Goal: Information Seeking & Learning: Learn about a topic

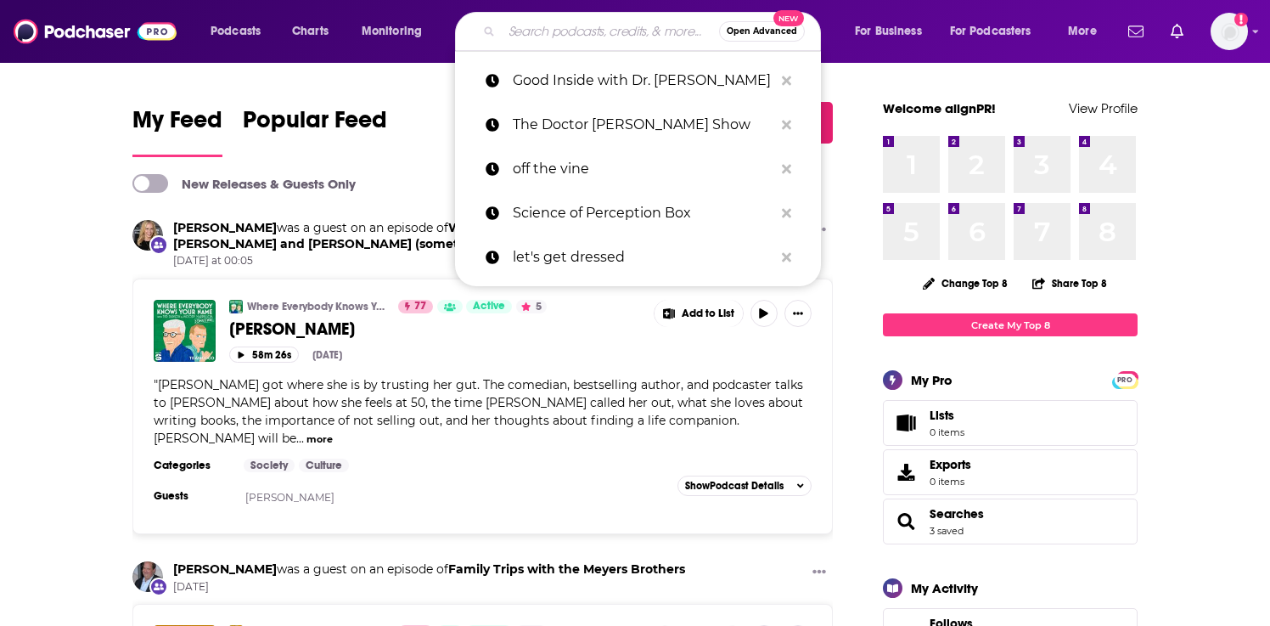
click at [632, 31] on input "Search podcasts, credits, & more..." at bounding box center [610, 31] width 217 height 27
paste input "In Totality with [PERSON_NAME]"
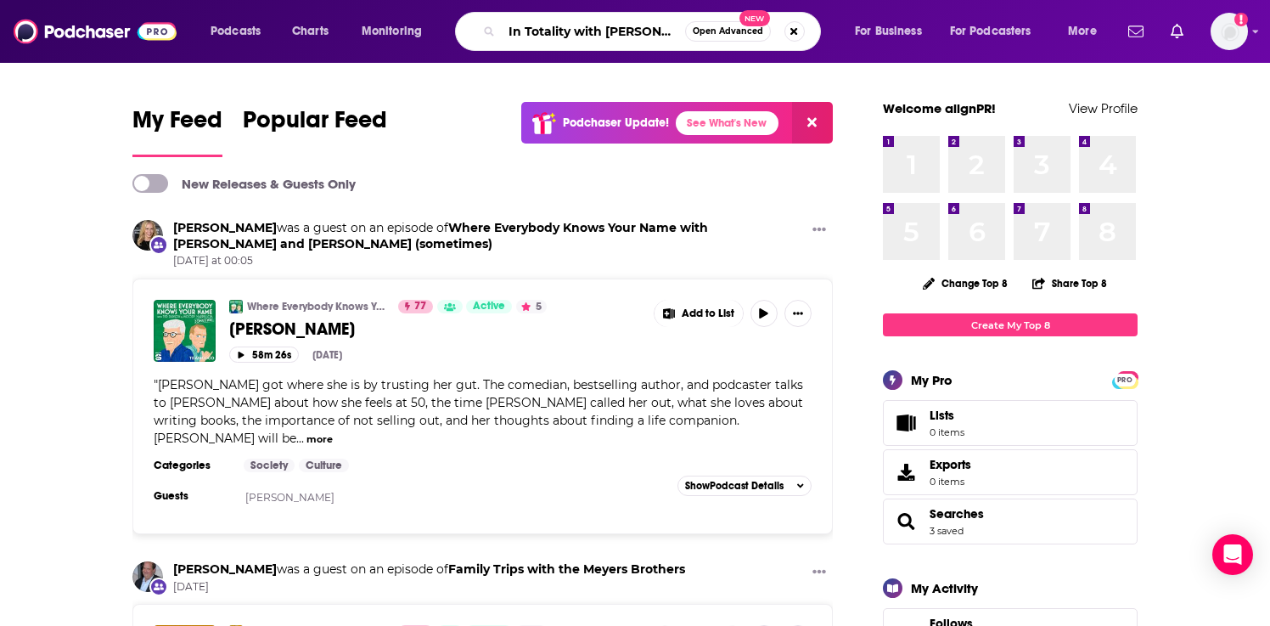
scroll to position [0, 16]
type input "In Totality with [PERSON_NAME]"
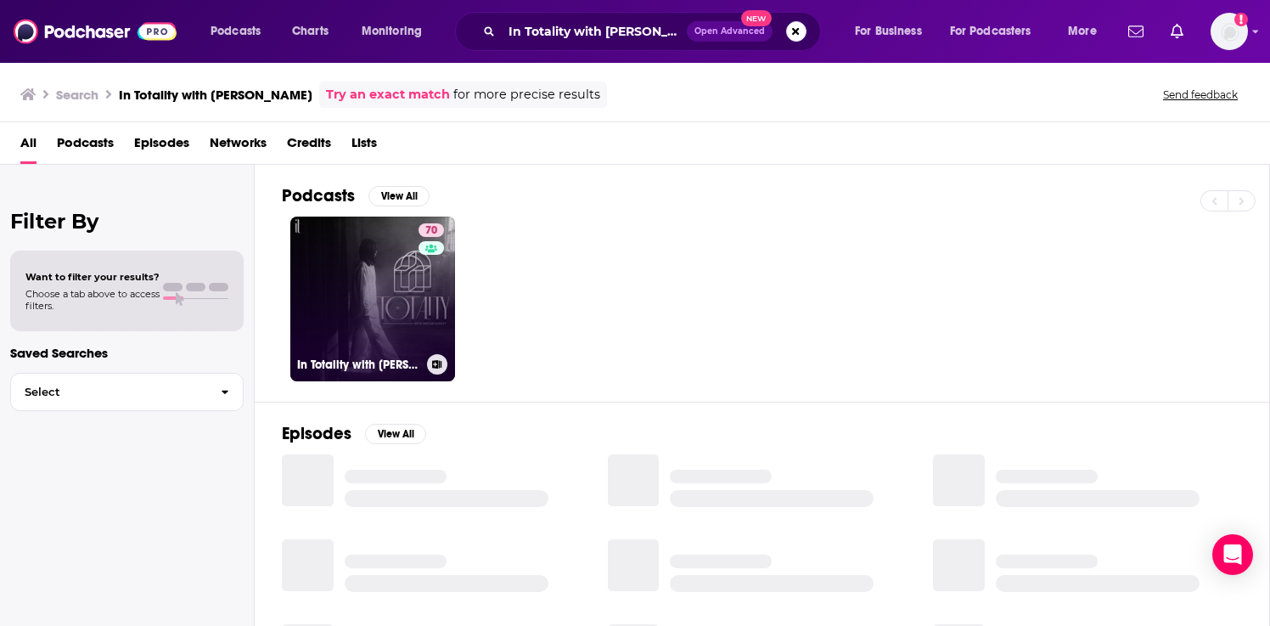
click at [397, 297] on link "70 In Totality with [PERSON_NAME]" at bounding box center [372, 298] width 165 height 165
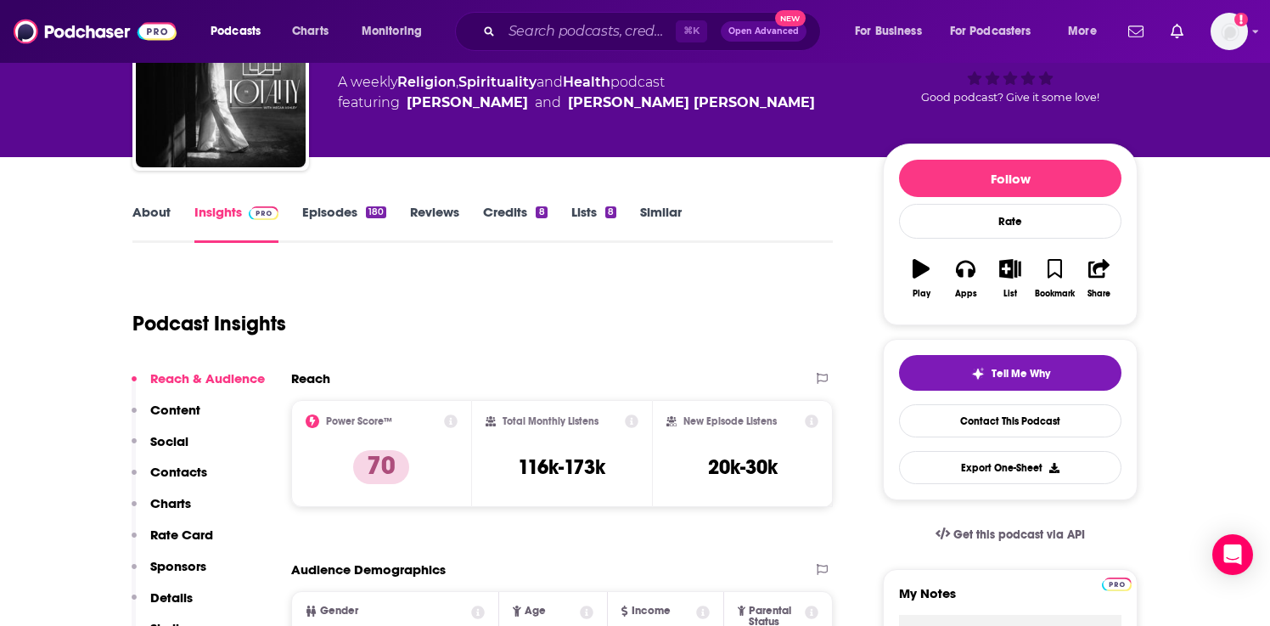
click at [170, 510] on p "Charts" at bounding box center [170, 503] width 41 height 16
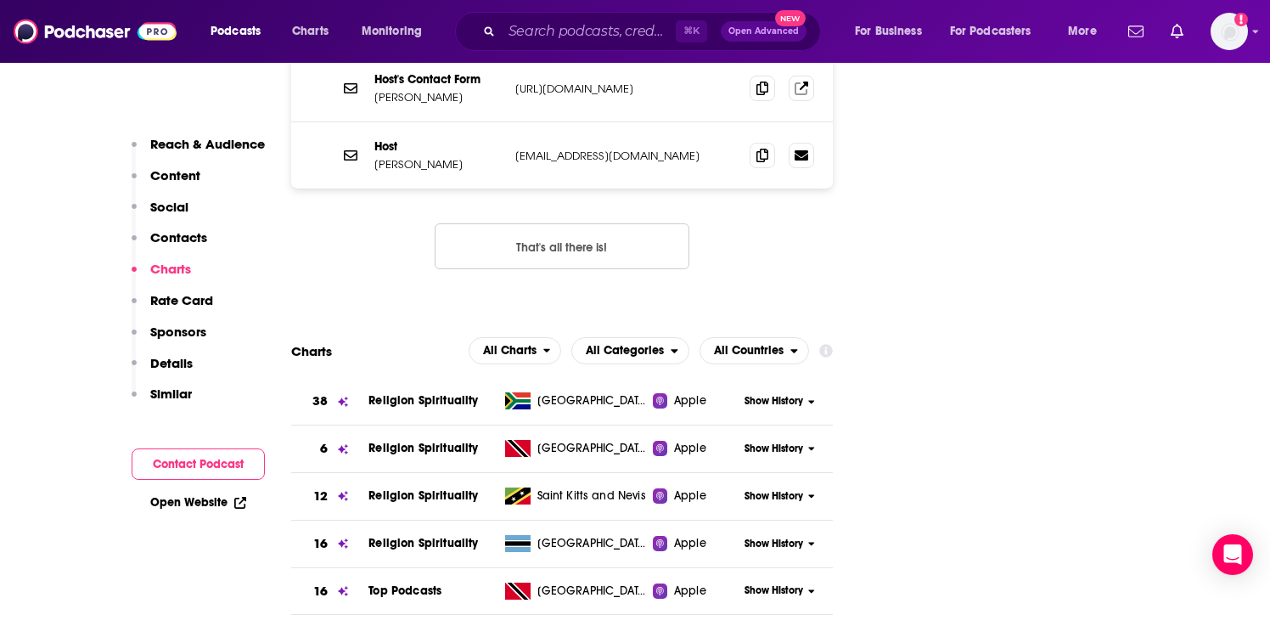
click at [183, 238] on p "Contacts" at bounding box center [178, 237] width 57 height 16
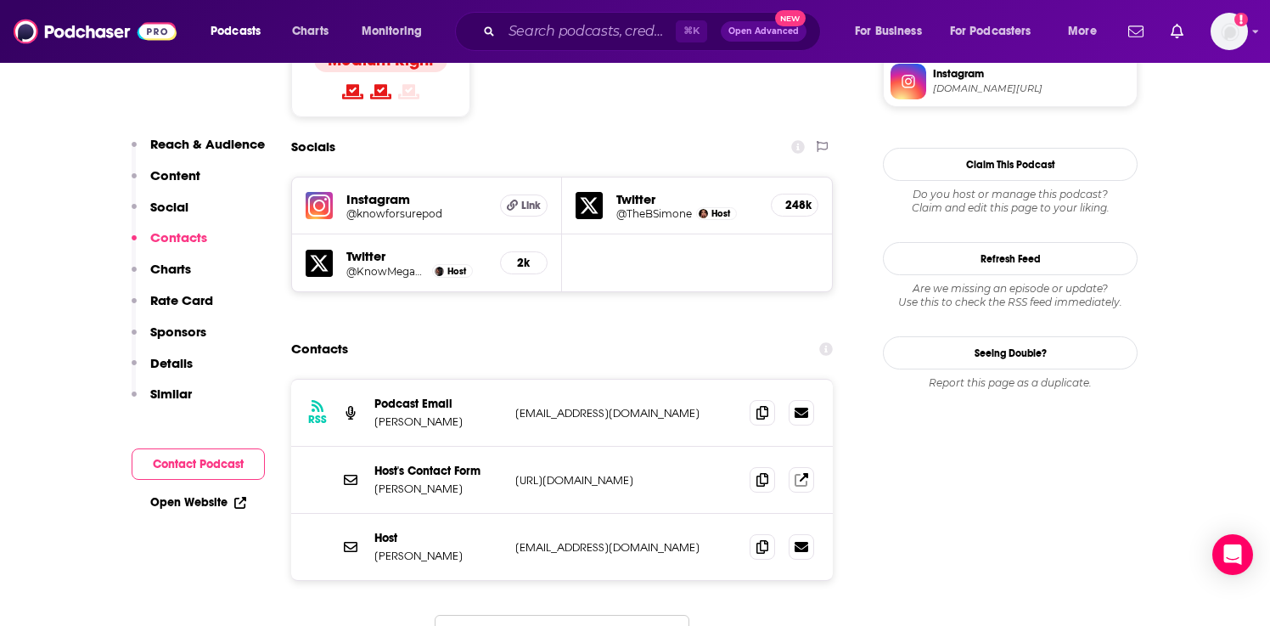
scroll to position [1480, 0]
